Goal: Transaction & Acquisition: Obtain resource

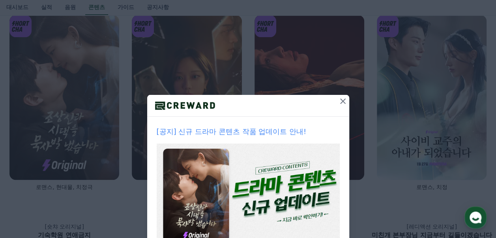
click at [339, 105] on icon at bounding box center [342, 100] width 9 height 9
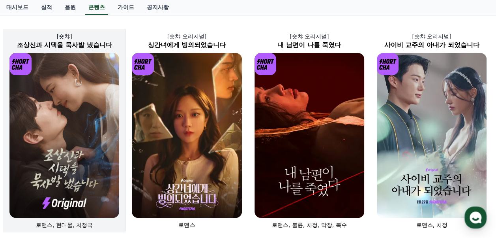
scroll to position [39, 0]
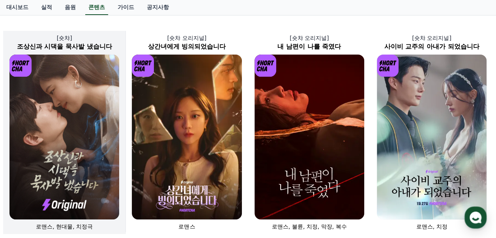
click at [74, 113] on img at bounding box center [64, 137] width 110 height 165
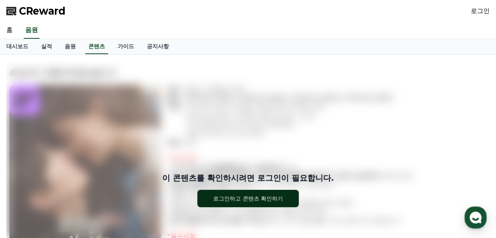
click at [270, 193] on button "로그인하고 콘텐츠 확인하기" at bounding box center [248, 198] width 102 height 17
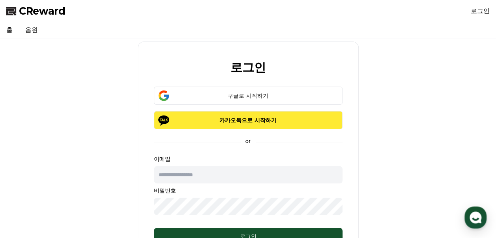
click at [267, 120] on p "카카오톡으로 시작하기" at bounding box center [248, 120] width 166 height 8
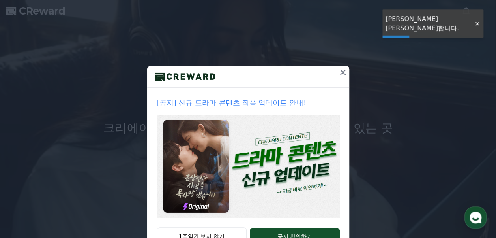
scroll to position [58, 0]
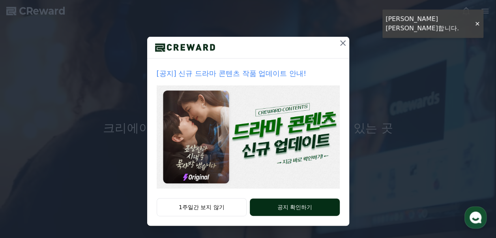
click at [303, 211] on button "공지 확인하기" at bounding box center [295, 206] width 90 height 17
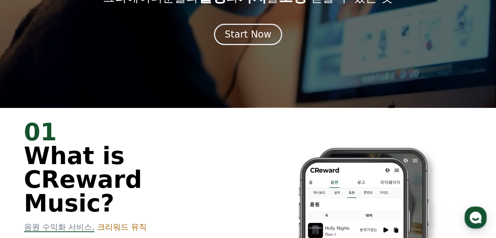
scroll to position [118, 0]
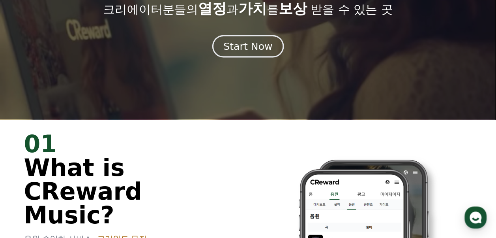
click at [244, 50] on div "Start Now" at bounding box center [248, 45] width 49 height 13
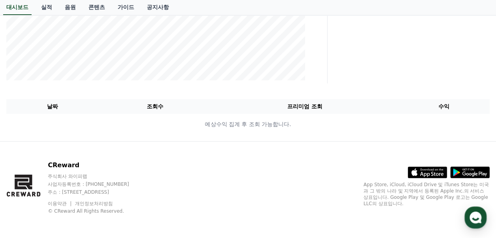
scroll to position [17, 0]
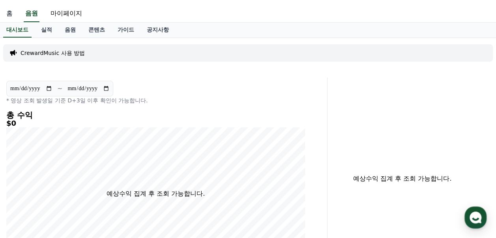
click at [6, 11] on link "홈" at bounding box center [9, 14] width 19 height 17
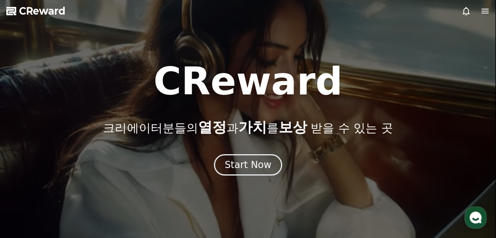
click at [483, 9] on icon at bounding box center [485, 11] width 7 height 5
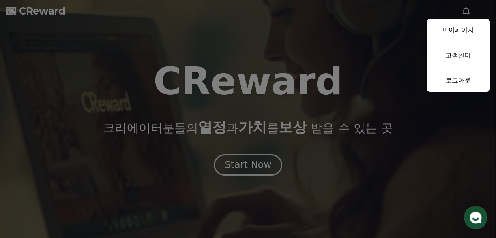
click at [451, 32] on link "마이페이지" at bounding box center [458, 30] width 63 height 22
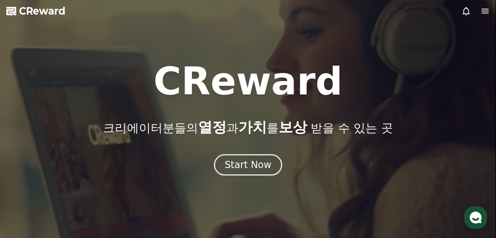
select select "**********"
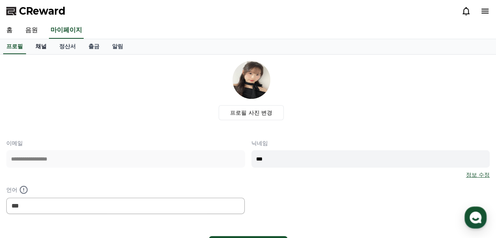
click at [43, 45] on link "채널" at bounding box center [41, 46] width 24 height 15
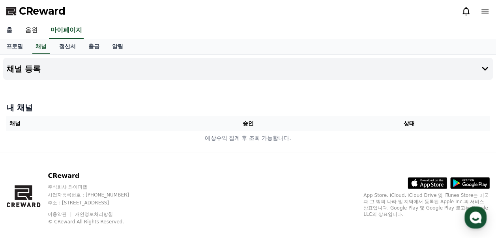
click at [11, 30] on link "홈" at bounding box center [9, 30] width 19 height 17
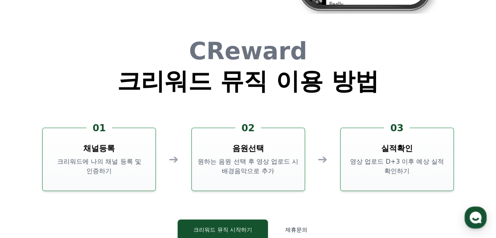
scroll to position [2140, 0]
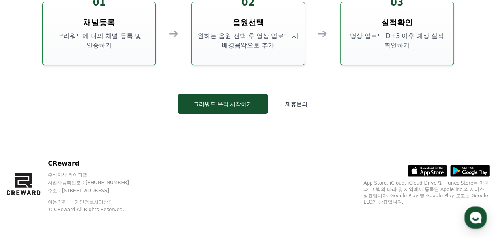
click at [237, 115] on div "CReward 크리워드 뮤직 이용 방법 01 채널등록 크리워드에 나의 채널 등록 및 인증하기 ➔ 02 음원선택 원하는 음원 선택 후 영상 업로…" at bounding box center [248, 20] width 474 height 239
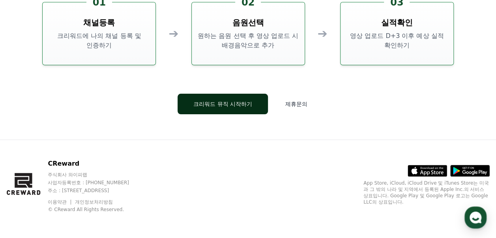
click at [241, 108] on button "크리워드 뮤직 시작하기" at bounding box center [223, 104] width 90 height 21
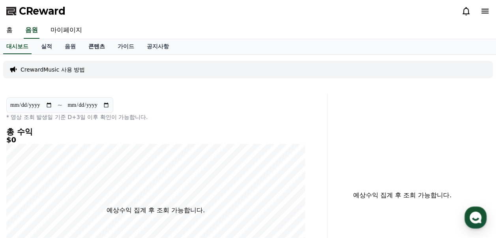
click at [96, 45] on link "콘텐츠" at bounding box center [96, 46] width 29 height 15
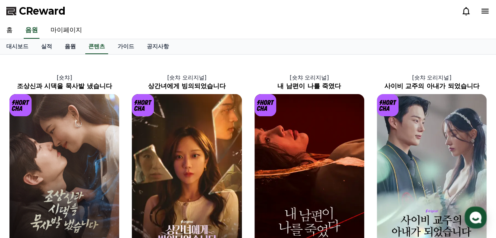
click at [74, 51] on link "음원" at bounding box center [70, 46] width 24 height 15
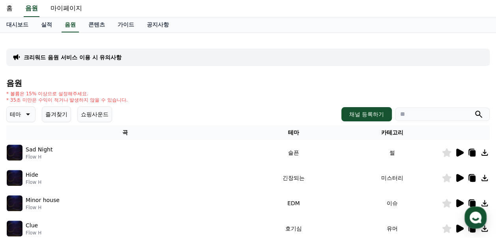
scroll to position [39, 0]
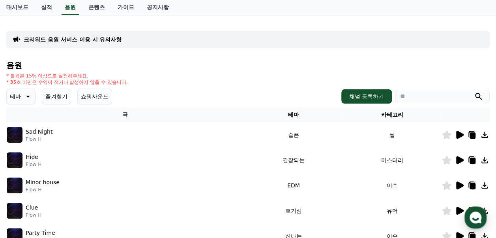
click at [458, 134] on icon at bounding box center [461, 135] width 8 height 8
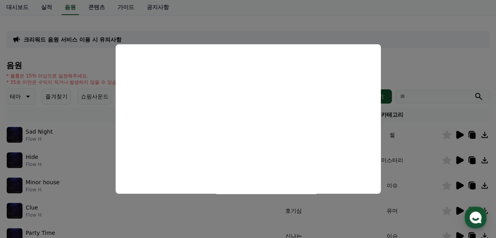
click at [264, 224] on button "close modal" at bounding box center [248, 119] width 496 height 238
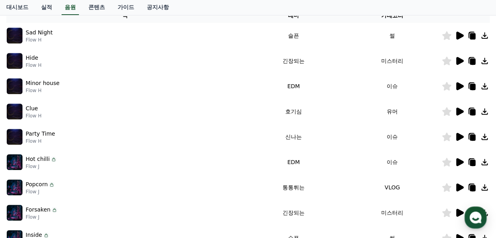
scroll to position [99, 0]
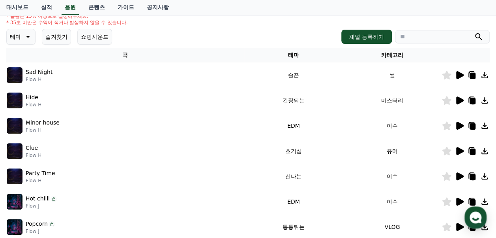
click at [461, 101] on icon at bounding box center [461, 100] width 8 height 8
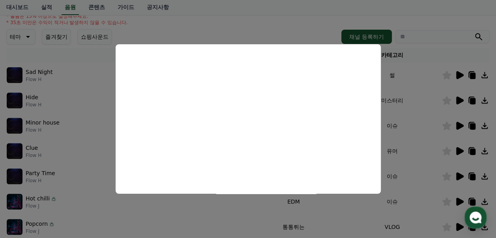
click at [449, 126] on button "close modal" at bounding box center [248, 119] width 496 height 238
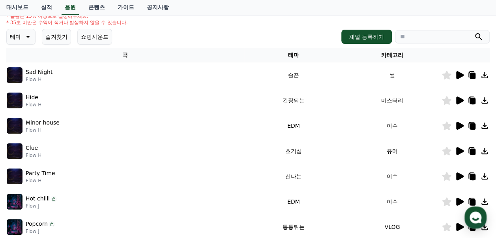
click at [21, 130] on img at bounding box center [15, 126] width 16 height 16
click at [459, 126] on icon at bounding box center [461, 126] width 8 height 8
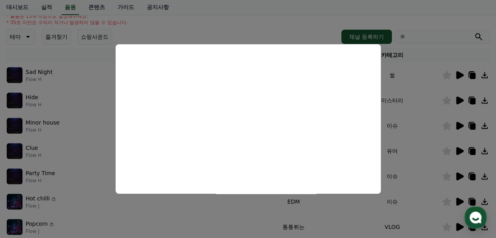
click at [249, 224] on button "close modal" at bounding box center [248, 119] width 496 height 238
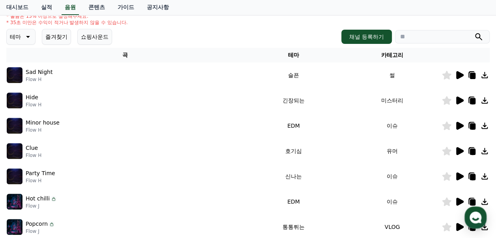
scroll to position [139, 0]
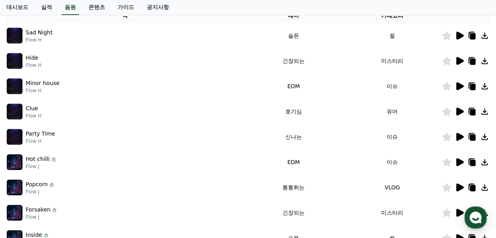
click at [460, 112] on icon at bounding box center [461, 111] width 8 height 8
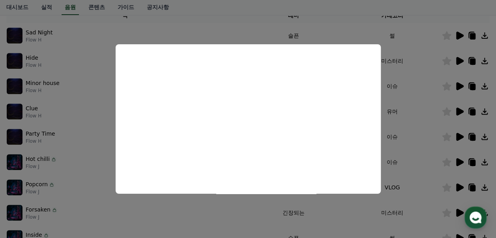
click at [267, 215] on button "close modal" at bounding box center [248, 119] width 496 height 238
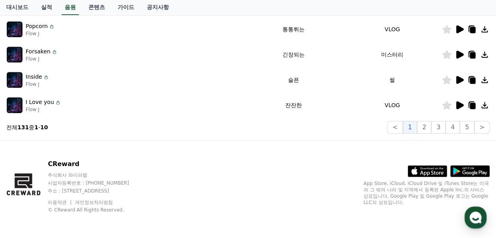
scroll to position [218, 0]
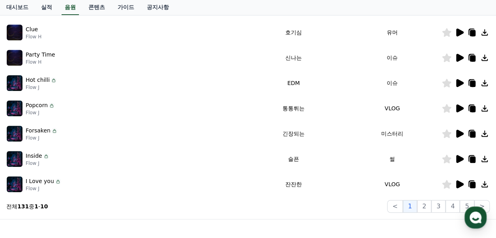
click at [463, 111] on icon at bounding box center [459, 107] width 9 height 9
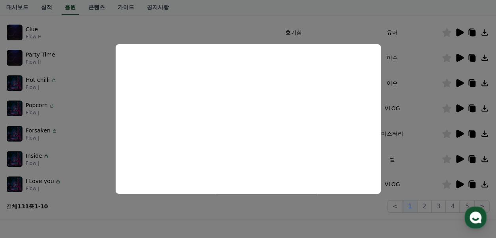
click at [298, 220] on button "close modal" at bounding box center [248, 119] width 496 height 238
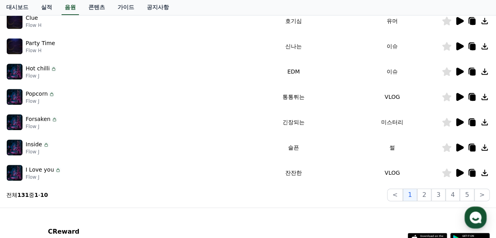
scroll to position [257, 0]
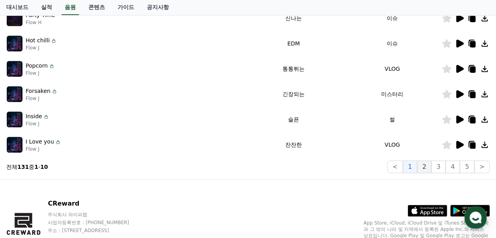
click at [430, 164] on button "2" at bounding box center [424, 166] width 14 height 13
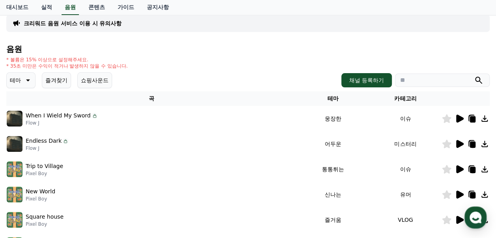
scroll to position [20, 0]
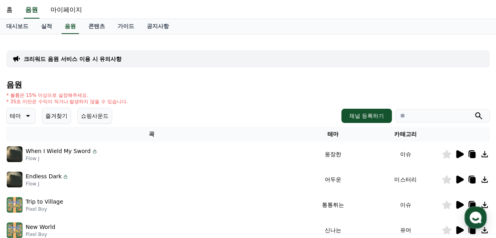
drag, startPoint x: 9, startPoint y: 101, endPoint x: 129, endPoint y: 102, distance: 119.7
click at [129, 102] on div "* 볼륨은 15% 이상으로 설정해주세요. * 35초 미만은 수익이 적거나 발생하지 않을 수 있습니다." at bounding box center [248, 98] width 484 height 13
drag, startPoint x: 129, startPoint y: 102, endPoint x: 137, endPoint y: 104, distance: 8.6
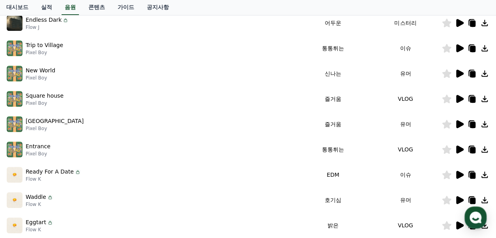
scroll to position [178, 0]
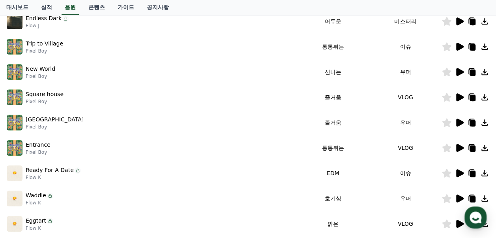
click at [459, 154] on td at bounding box center [466, 147] width 48 height 25
click at [460, 150] on icon at bounding box center [461, 148] width 8 height 8
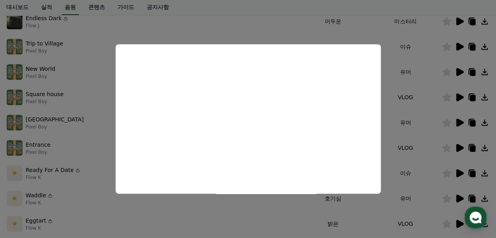
click at [191, 205] on button "close modal" at bounding box center [248, 119] width 496 height 238
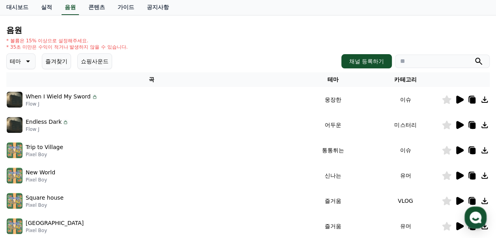
scroll to position [20, 0]
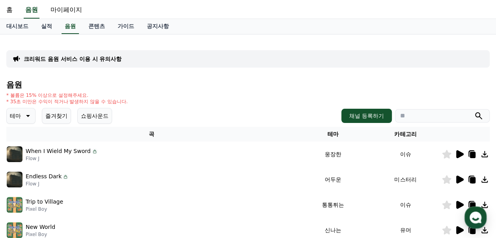
drag, startPoint x: 11, startPoint y: 101, endPoint x: 143, endPoint y: 100, distance: 131.1
click at [143, 100] on div "* 볼륨은 15% 이상으로 설정해주세요. * 35초 미만은 수익이 적거나 발생하지 않을 수 있습니다." at bounding box center [248, 98] width 484 height 13
drag, startPoint x: 143, startPoint y: 100, endPoint x: 174, endPoint y: 98, distance: 31.3
click at [174, 98] on div "* 볼륨은 15% 이상으로 설정해주세요. * 35초 미만은 수익이 적거나 발생하지 않을 수 있습니다." at bounding box center [248, 98] width 484 height 13
click at [171, 103] on div "* 볼륨은 15% 이상으로 설정해주세요. * 35초 미만은 수익이 적거나 발생하지 않을 수 있습니다." at bounding box center [248, 98] width 484 height 13
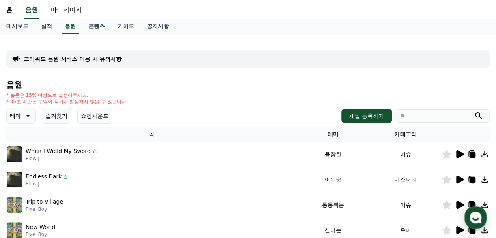
click at [43, 56] on p "크리워드 음원 서비스 이용 시 유의사항" at bounding box center [73, 59] width 98 height 8
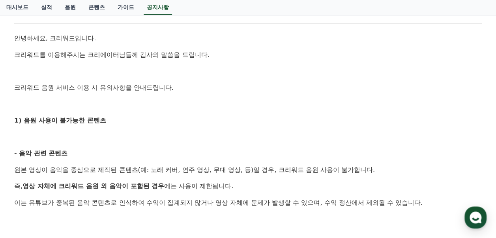
scroll to position [158, 0]
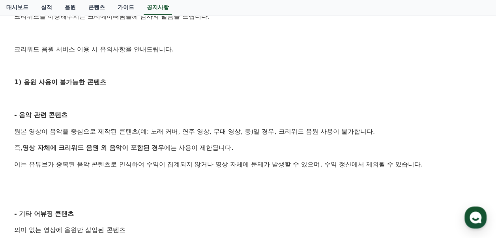
drag, startPoint x: 17, startPoint y: 131, endPoint x: 335, endPoint y: 124, distance: 318.0
drag, startPoint x: 335, startPoint y: 124, endPoint x: 268, endPoint y: 141, distance: 69.0
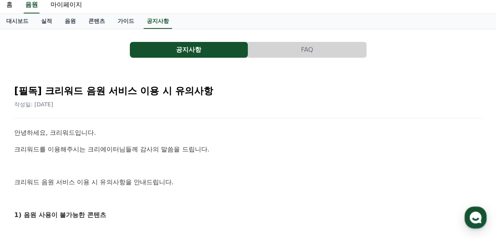
scroll to position [0, 0]
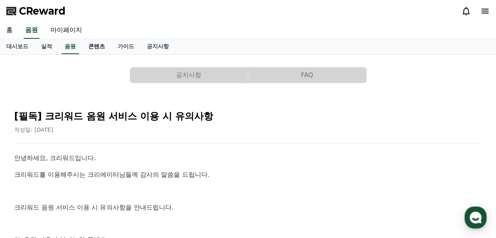
click at [94, 47] on link "콘텐츠" at bounding box center [96, 46] width 29 height 15
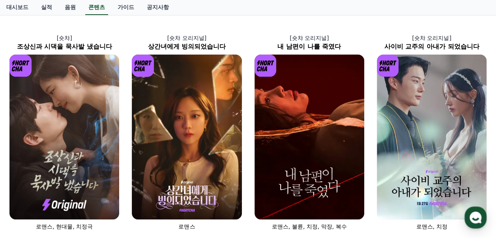
scroll to position [79, 0]
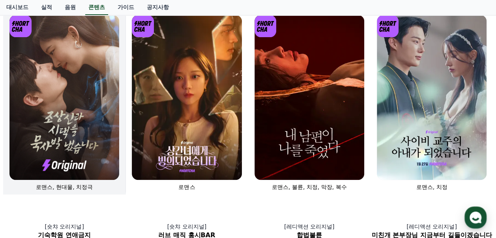
click at [86, 94] on img at bounding box center [64, 97] width 110 height 165
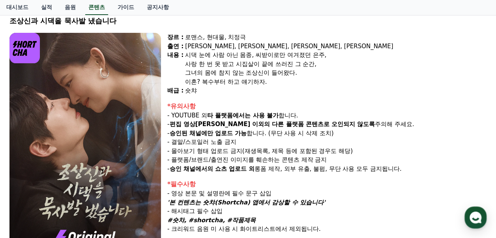
scroll to position [39, 0]
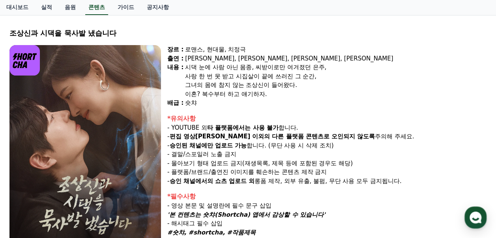
drag, startPoint x: 190, startPoint y: 58, endPoint x: 223, endPoint y: 92, distance: 46.9
click at [223, 92] on div "장르 : 로맨스, 현대물, 치정극 출연 : 최윤정, 정시현, 신영찬, 송경아 내용 : 시댁 눈에 사람 아닌 몸종, 씨받이로만 여겨졌던 은주, …" at bounding box center [327, 76] width 320 height 62
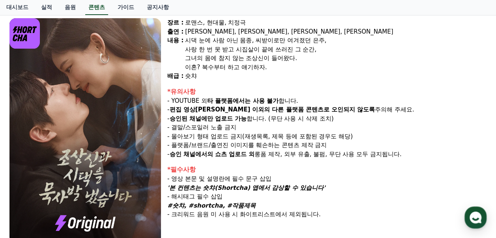
scroll to position [118, 0]
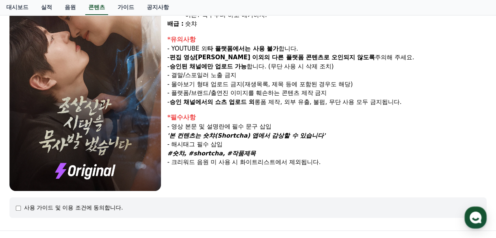
drag, startPoint x: 178, startPoint y: 56, endPoint x: 231, endPoint y: 74, distance: 56.6
click at [231, 74] on div "*유의사항 - YOUTUBE 외 타 플랫폼에서는 사용 불가 합니다. - 편집 영상이 숏챠 이외의 다른 플랫폼 콘텐츠로 오인되지 않도록 주의해 …" at bounding box center [327, 71] width 320 height 72
drag, startPoint x: 231, startPoint y: 74, endPoint x: 171, endPoint y: 89, distance: 61.8
click at [171, 89] on p "- 플랫폼/브랜드/출연진 이미지를 훼손하는 콘텐츠 제작 금지" at bounding box center [327, 92] width 320 height 9
drag, startPoint x: 174, startPoint y: 83, endPoint x: 413, endPoint y: 100, distance: 240.0
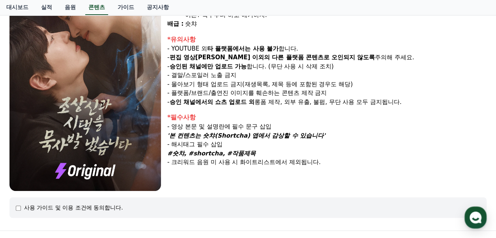
click at [413, 100] on div "*유의사항 - YOUTUBE 외 타 플랫폼에서는 사용 불가 합니다. - 편집 영상이 숏챠 이외의 다른 플랫폼 콘텐츠로 오인되지 않도록 주의해 …" at bounding box center [327, 71] width 320 height 72
drag, startPoint x: 413, startPoint y: 100, endPoint x: 364, endPoint y: 121, distance: 53.1
click at [364, 121] on div "*필수사항" at bounding box center [327, 117] width 320 height 9
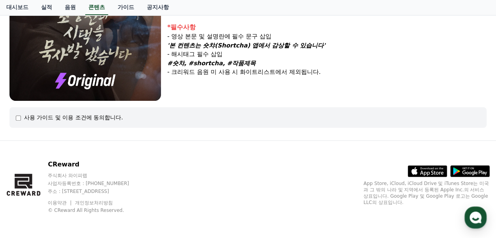
scroll to position [209, 0]
click at [22, 119] on div "사용 가이드 및 이용 조건에 동의합니다." at bounding box center [248, 117] width 465 height 8
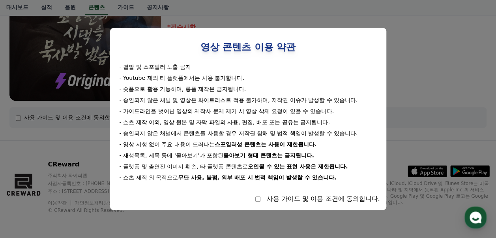
select select
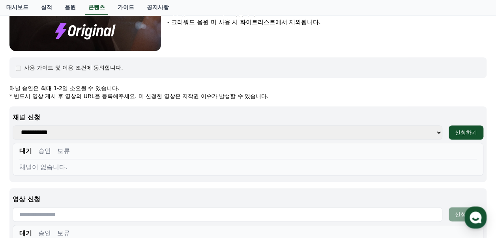
scroll to position [327, 0]
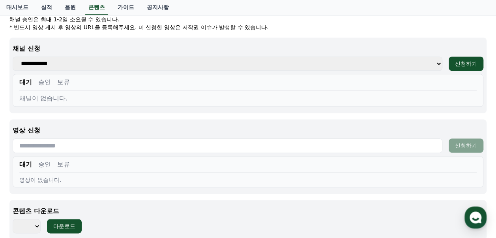
click at [73, 60] on select "**********" at bounding box center [228, 63] width 430 height 14
click at [85, 62] on select "**********" at bounding box center [228, 63] width 430 height 14
click at [76, 106] on div "**********" at bounding box center [248, 75] width 478 height 75
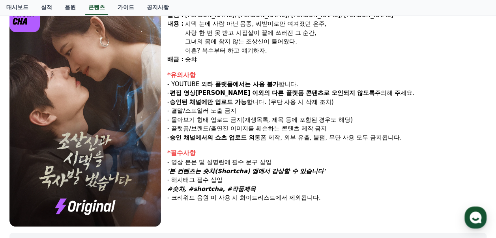
scroll to position [0, 0]
